Goal: Share content: Share content

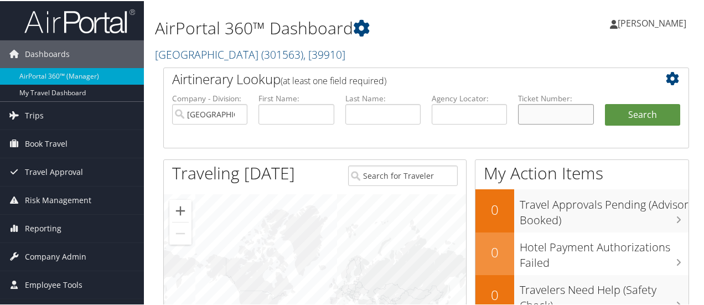
click at [536, 122] on input "text" at bounding box center [555, 113] width 75 height 20
click at [563, 112] on input "text" at bounding box center [555, 113] width 75 height 20
paste input "5267309179127"
type input "5267309179127"
click at [638, 119] on button "Search" at bounding box center [642, 114] width 75 height 22
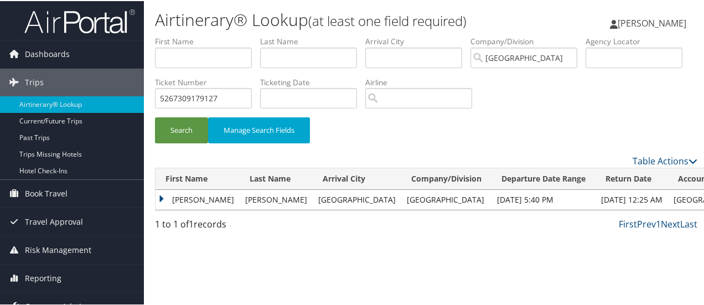
click at [185, 200] on td "DESMOND" at bounding box center [197, 199] width 84 height 20
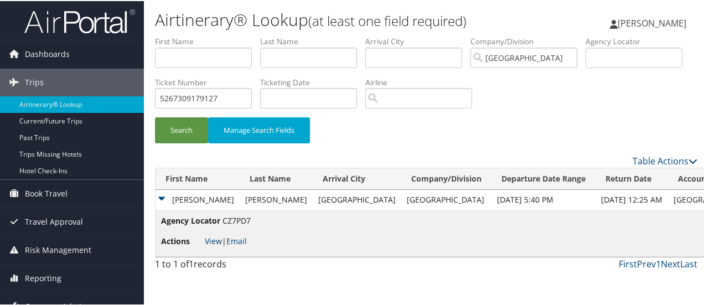
click at [219, 240] on link "View" at bounding box center [213, 240] width 17 height 11
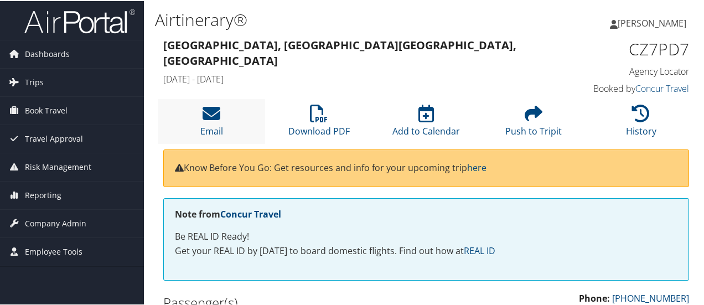
drag, startPoint x: 238, startPoint y: 105, endPoint x: 245, endPoint y: 104, distance: 6.7
click at [245, 104] on li "Email" at bounding box center [211, 120] width 107 height 45
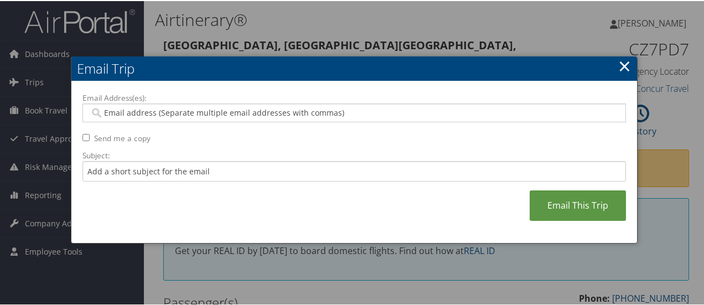
click at [435, 114] on input "Email Address(es):" at bounding box center [354, 111] width 529 height 11
type input "V"
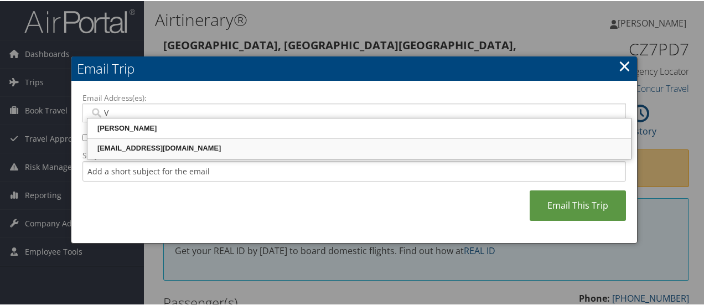
click at [373, 145] on div "vbodda@riministreet.com" at bounding box center [359, 147] width 540 height 11
type input "vbodda@riministreet.com"
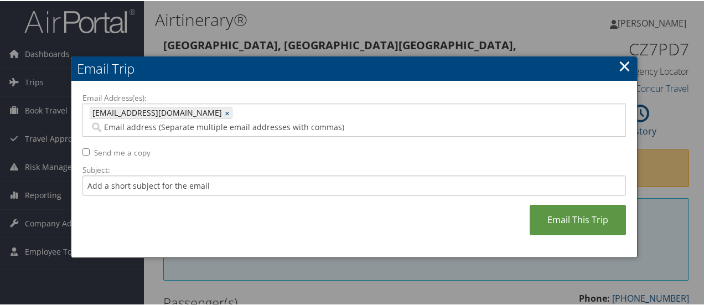
click at [131, 146] on label "Send me a copy" at bounding box center [122, 151] width 56 height 11
click at [90, 147] on input "Send me a copy" at bounding box center [85, 150] width 7 height 7
checkbox input "true"
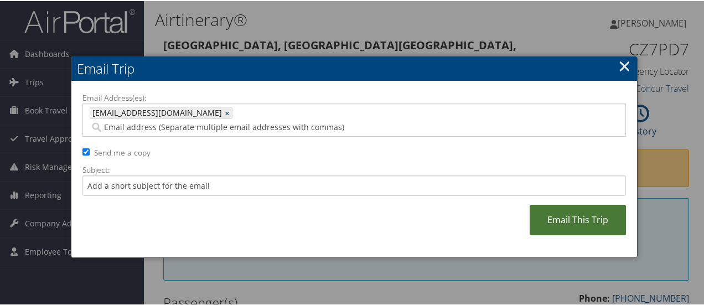
click at [592, 211] on link "Email This Trip" at bounding box center [577, 219] width 96 height 30
